Goal: Task Accomplishment & Management: Manage account settings

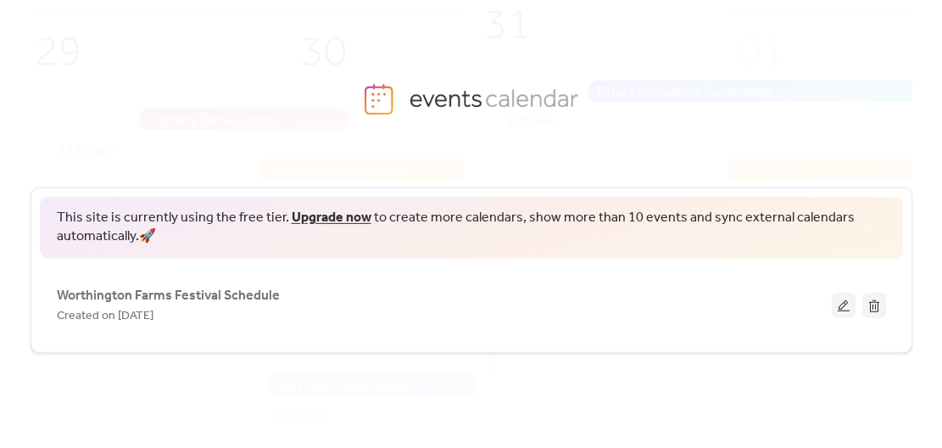
scroll to position [85, 0]
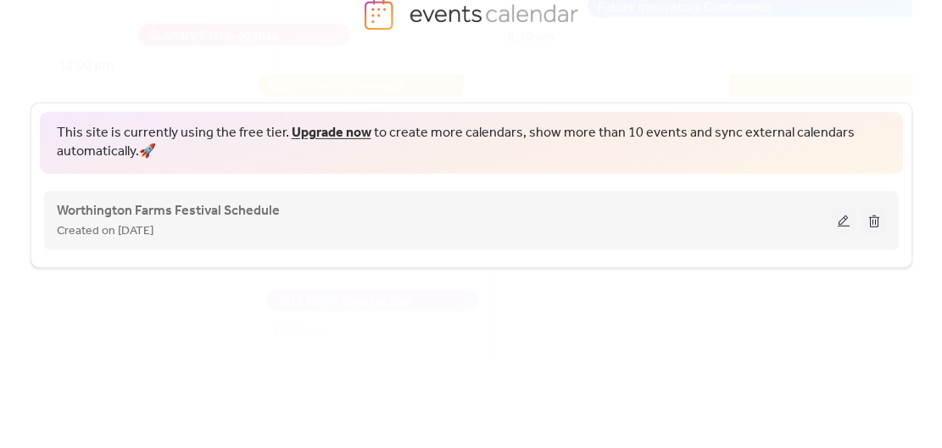
click at [848, 218] on button at bounding box center [844, 220] width 24 height 25
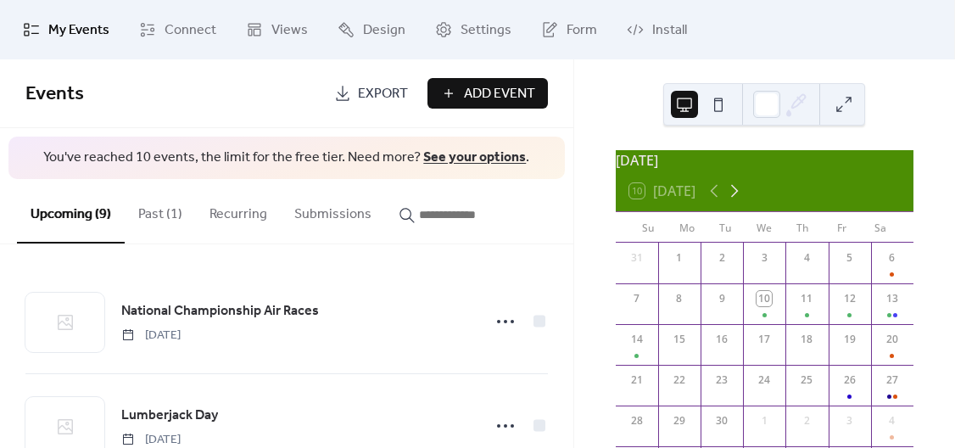
click at [734, 197] on icon at bounding box center [734, 191] width 20 height 20
click at [159, 207] on button "Past (1)" at bounding box center [160, 210] width 71 height 63
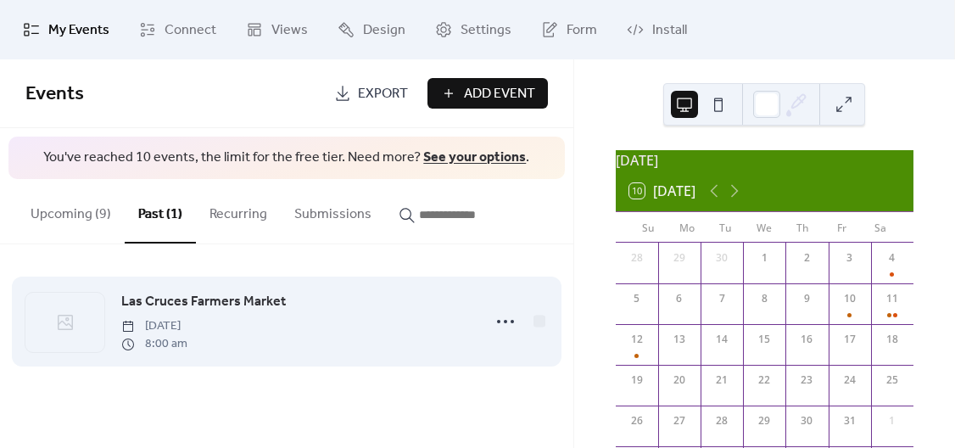
click at [219, 301] on span "Las Cruces Farmers Market" at bounding box center [203, 302] width 165 height 20
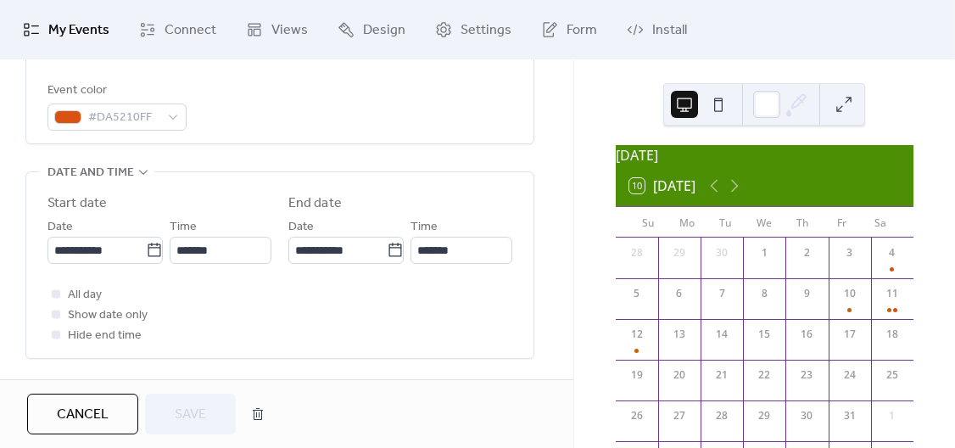
scroll to position [509, 0]
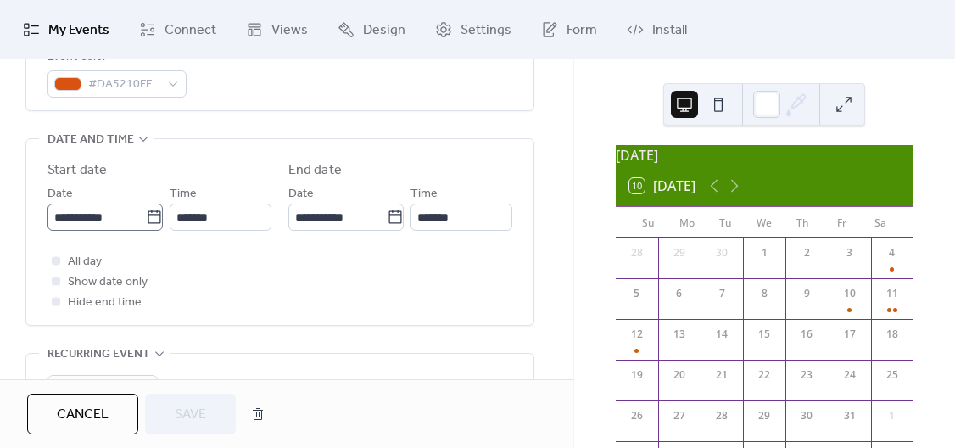
click at [153, 218] on icon at bounding box center [154, 217] width 17 height 17
click at [146, 218] on input "**********" at bounding box center [96, 217] width 98 height 27
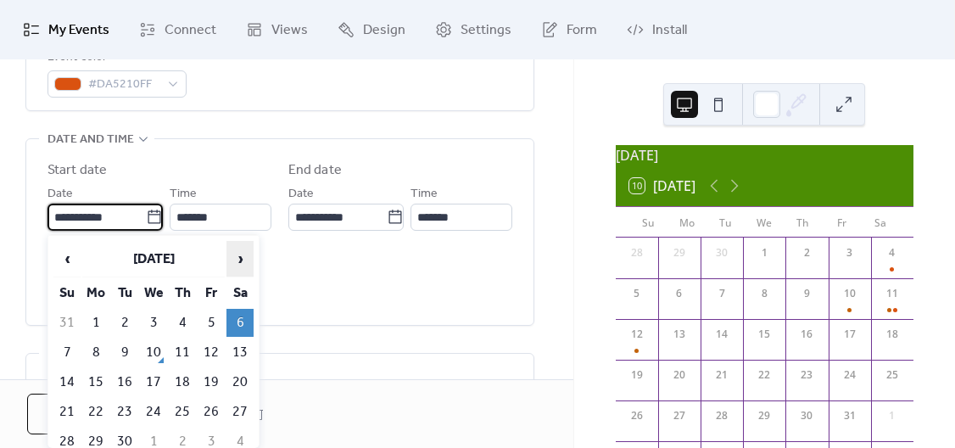
click at [240, 265] on span "›" at bounding box center [239, 259] width 25 height 34
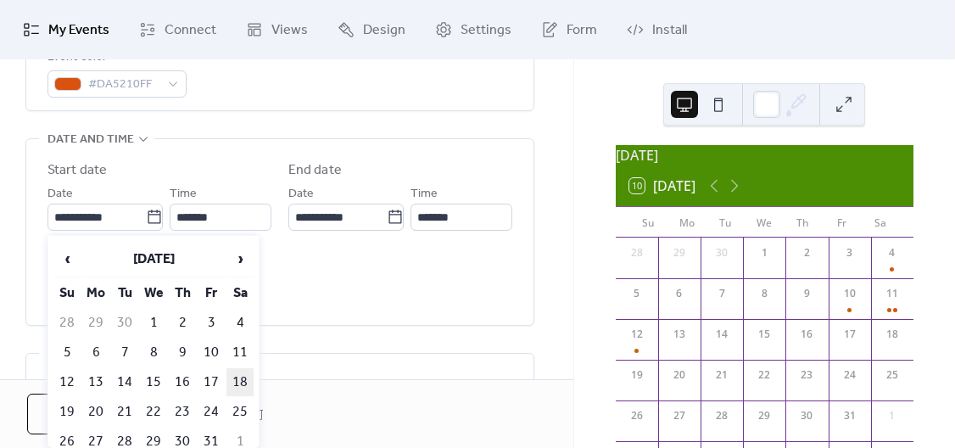
click at [243, 385] on td "18" at bounding box center [239, 382] width 27 height 28
type input "**********"
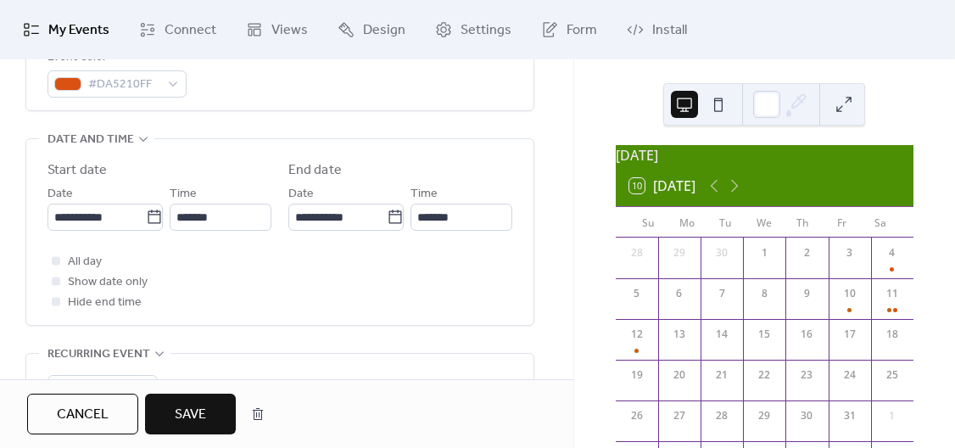
click at [204, 409] on span "Save" at bounding box center [190, 415] width 31 height 20
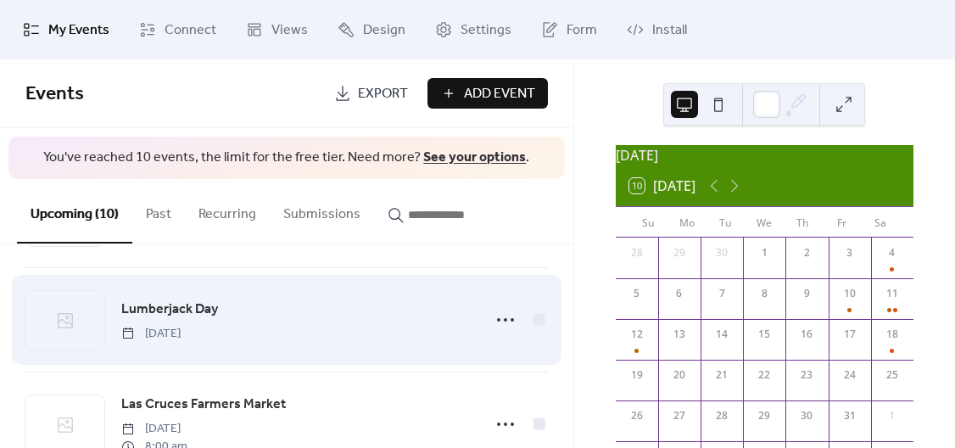
scroll to position [170, 0]
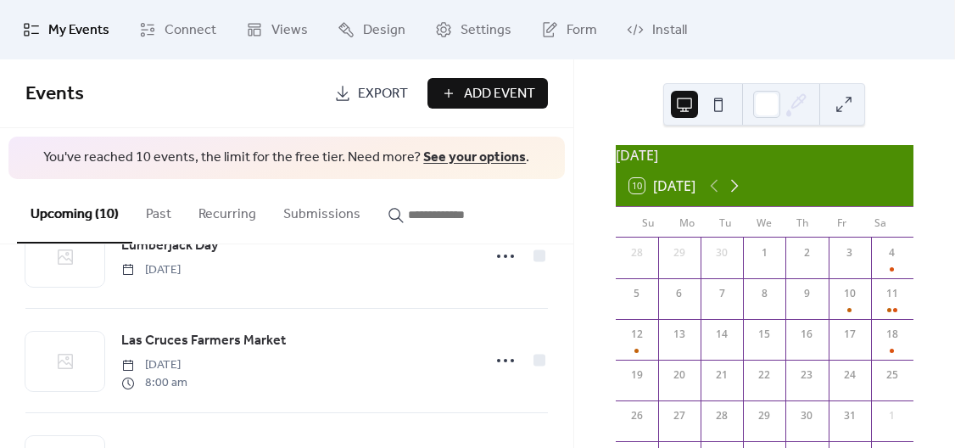
click at [738, 193] on icon at bounding box center [735, 186] width 8 height 13
click at [704, 195] on div "10 [DATE]" at bounding box center [765, 185] width 298 height 41
click at [714, 193] on icon at bounding box center [714, 186] width 8 height 13
